Goal: Subscribe to service/newsletter

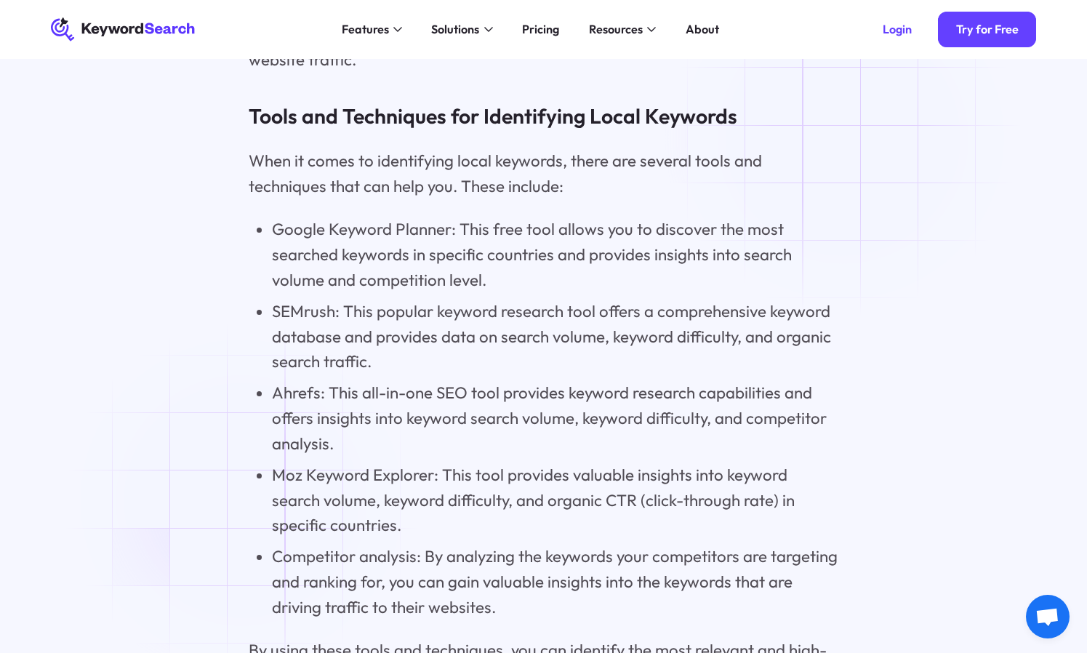
scroll to position [3563, 0]
drag, startPoint x: 464, startPoint y: 103, endPoint x: 559, endPoint y: 111, distance: 95.5
click at [559, 111] on h3 "Tools and Techniques for Identifying Local Keywords" at bounding box center [544, 117] width 590 height 29
drag, startPoint x: 474, startPoint y: 152, endPoint x: 588, endPoint y: 151, distance: 114.2
click at [588, 151] on p "When it comes to identifying local keywords, there are several tools and techni…" at bounding box center [544, 174] width 590 height 51
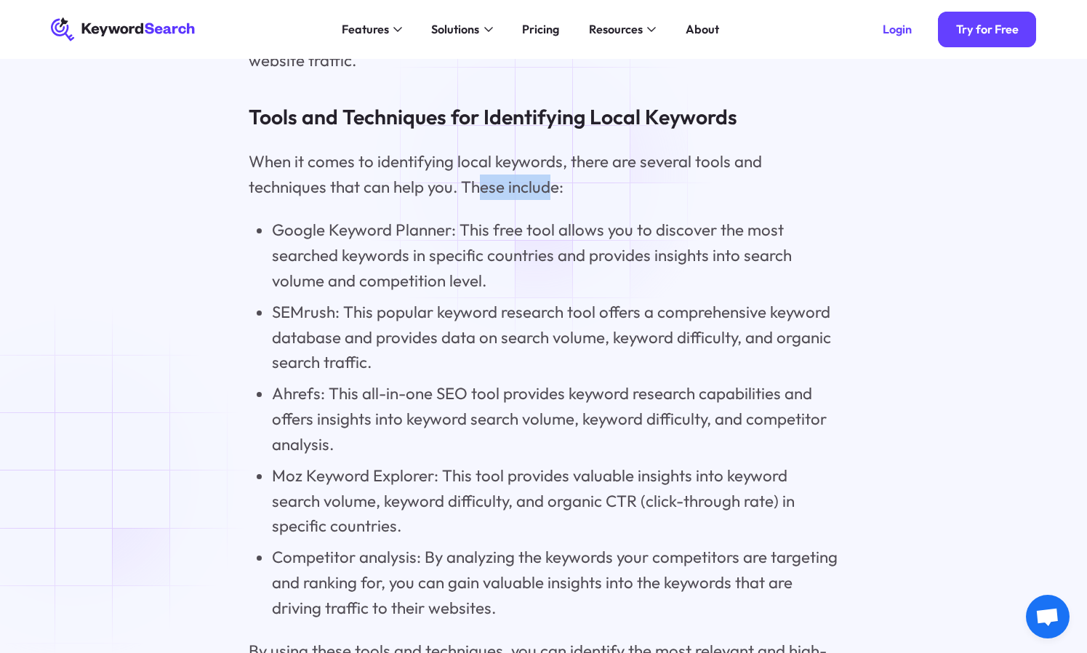
drag, startPoint x: 477, startPoint y: 175, endPoint x: 551, endPoint y: 175, distance: 74.2
click at [551, 175] on p "When it comes to identifying local keywords, there are several tools and techni…" at bounding box center [544, 174] width 590 height 51
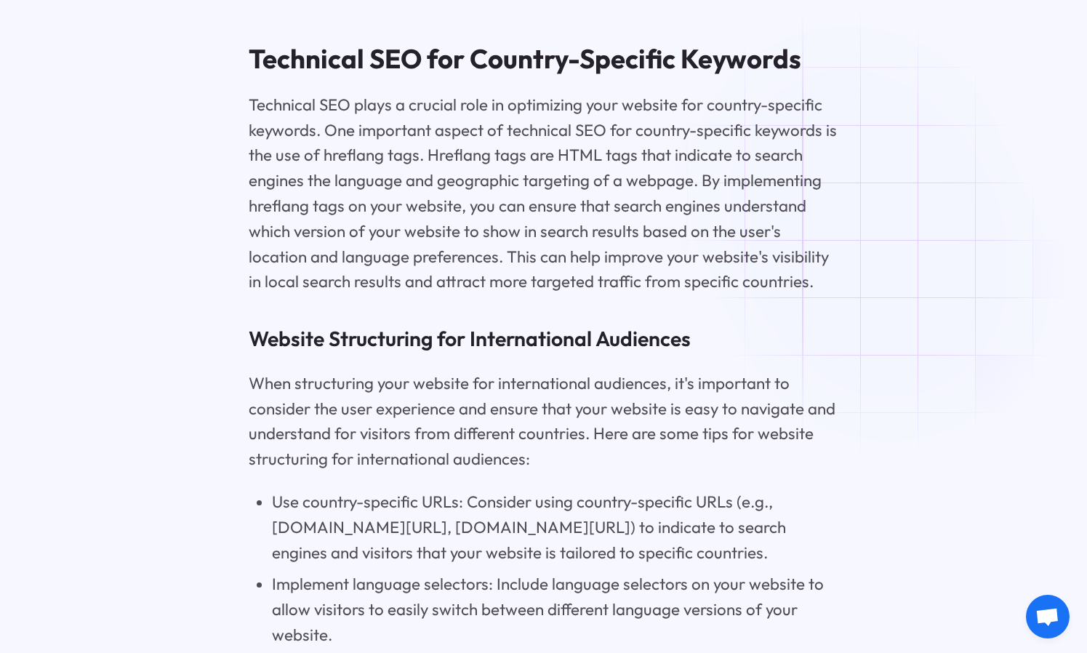
scroll to position [7053, 0]
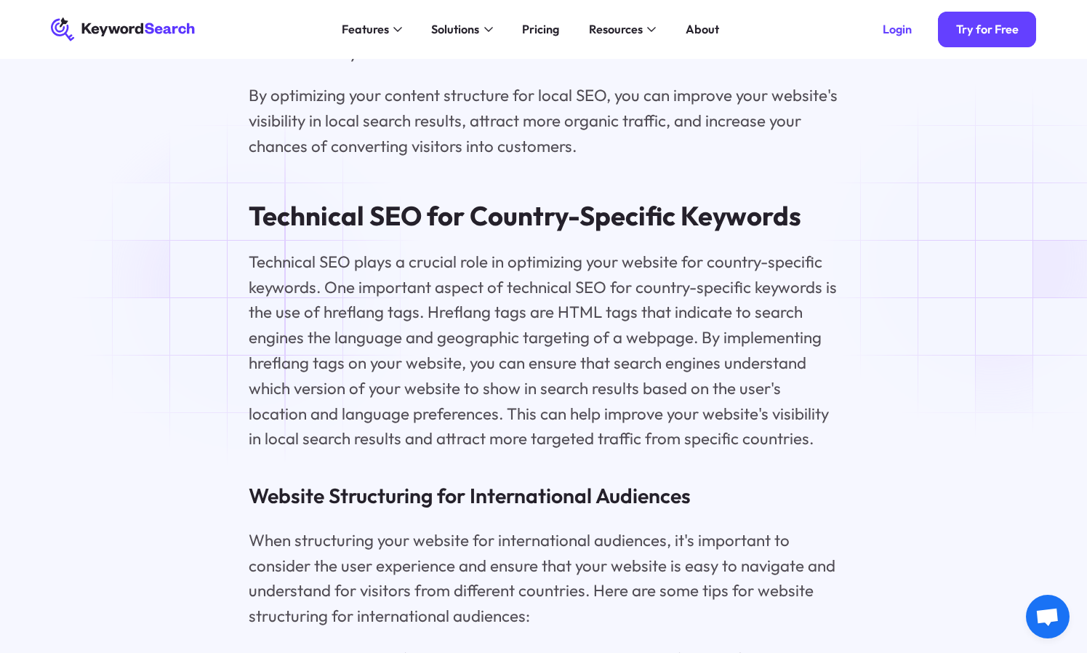
click at [252, 289] on p "Technical SEO plays a crucial role in optimizing your website for country-speci…" at bounding box center [544, 350] width 590 height 202
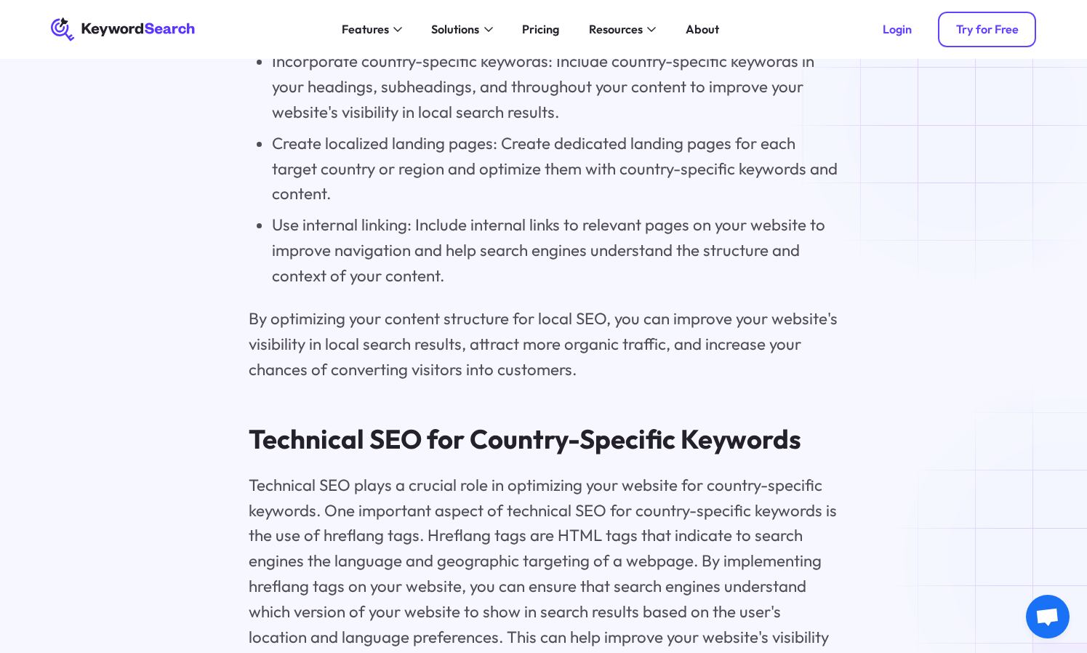
scroll to position [6617, 0]
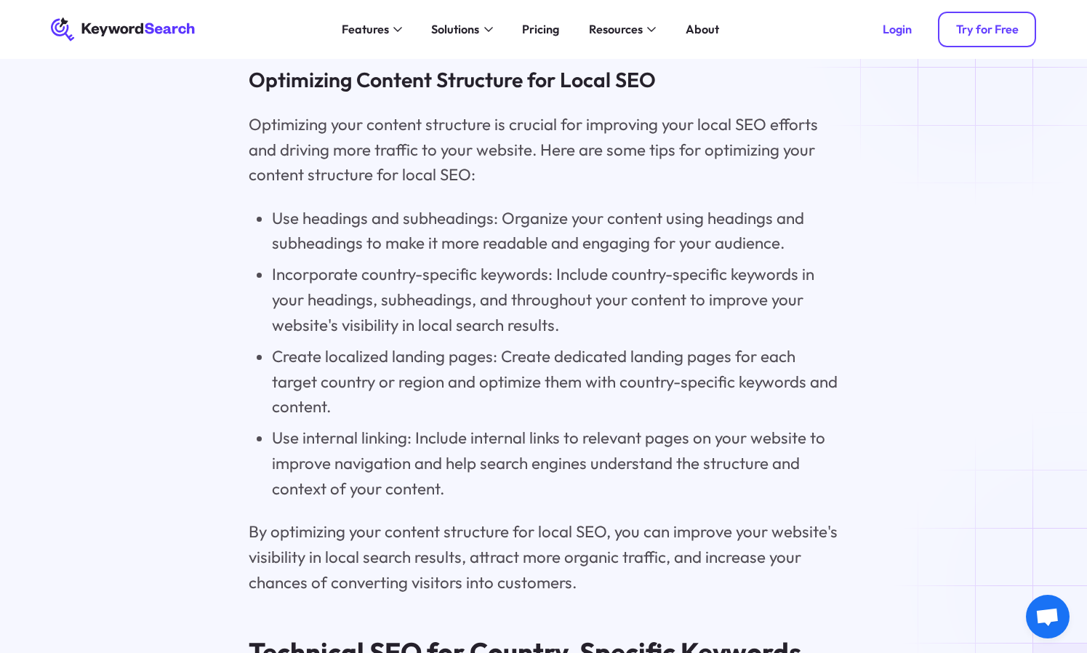
click at [988, 28] on div "Try for Free" at bounding box center [987, 29] width 63 height 15
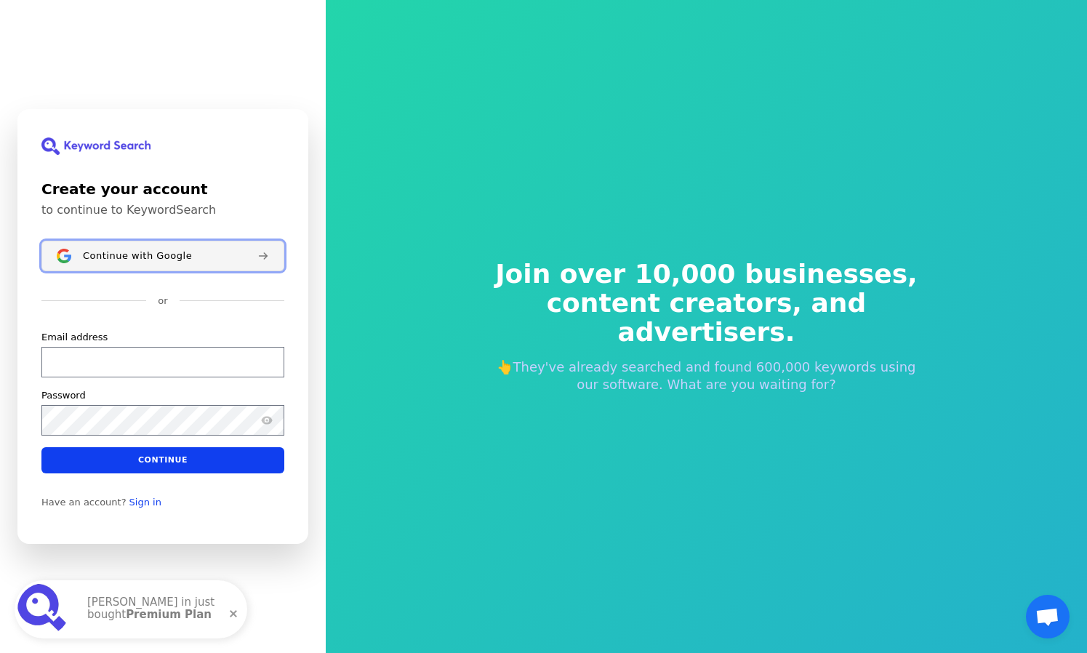
click at [179, 254] on span "Continue with Google" at bounding box center [137, 256] width 109 height 12
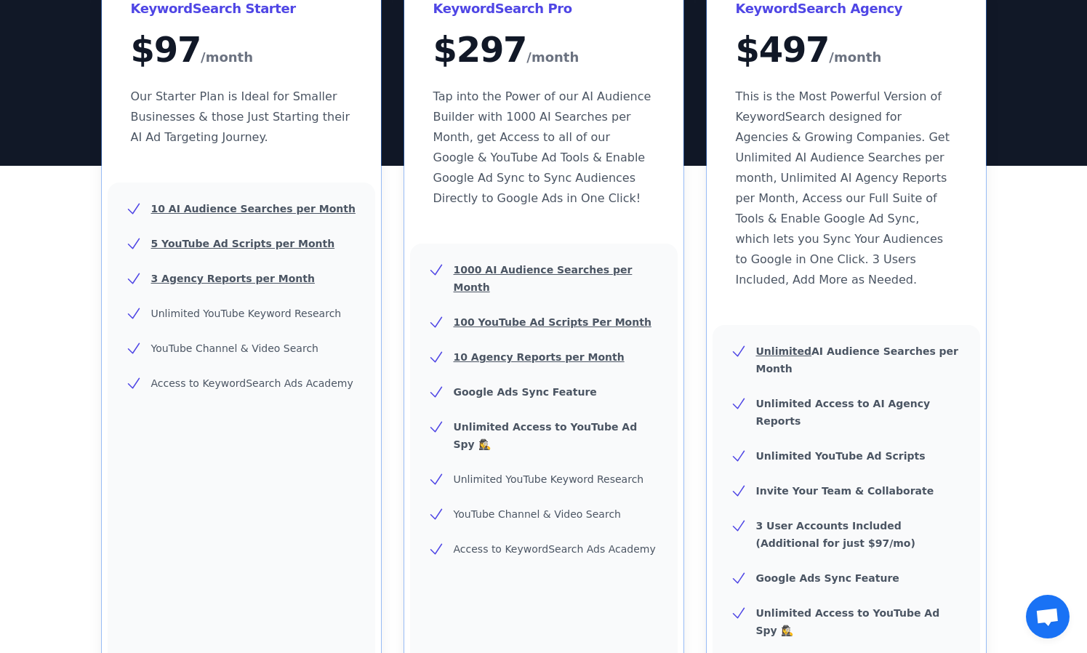
scroll to position [145, 0]
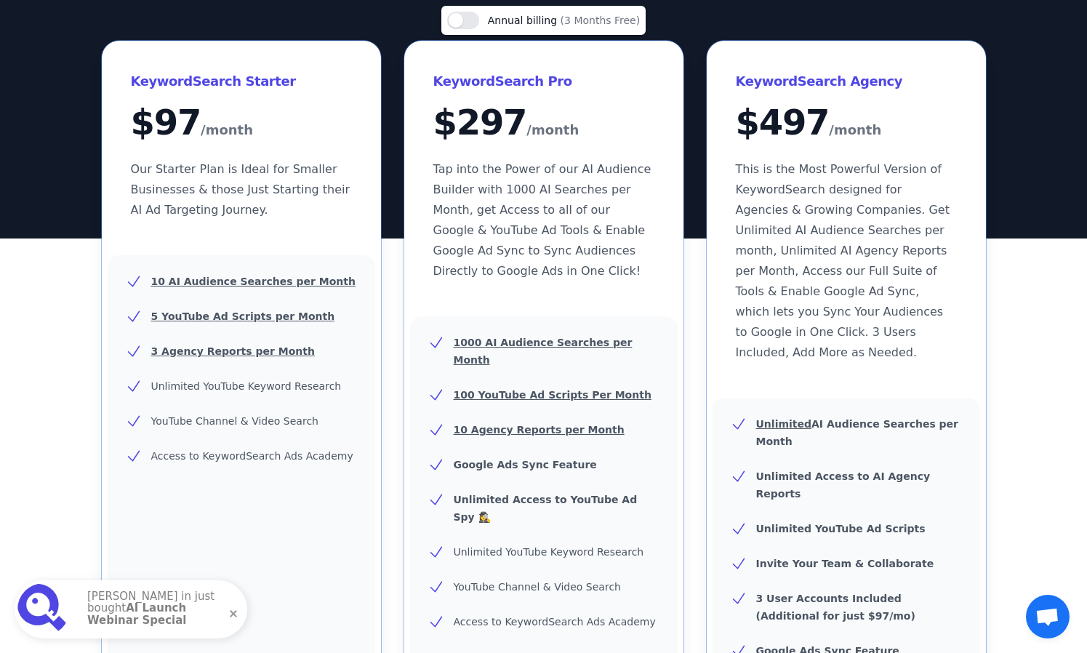
click at [184, 545] on div "10 AI Audience Searches per Month 5 YouTube Ad Scripts per Month 3 Agency Repor…" at bounding box center [242, 596] width 268 height 683
